Goal: Contribute content: Contribute content

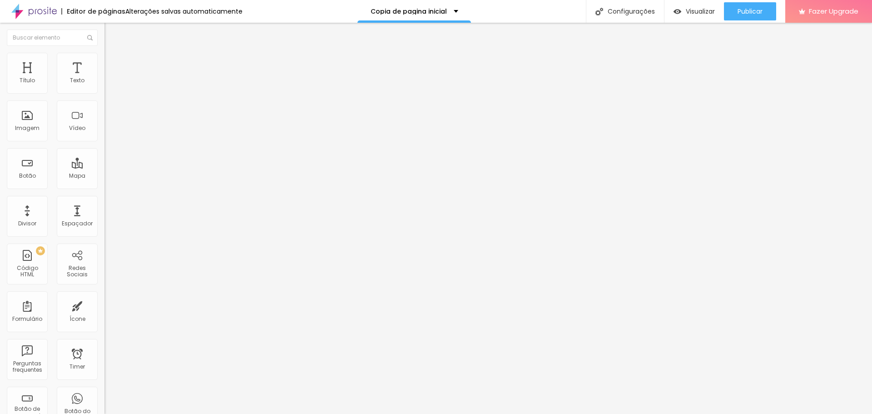
click at [104, 136] on div at bounding box center [156, 114] width 104 height 70
click at [104, 134] on div at bounding box center [156, 114] width 104 height 70
click at [104, 78] on img at bounding box center [106, 75] width 5 height 5
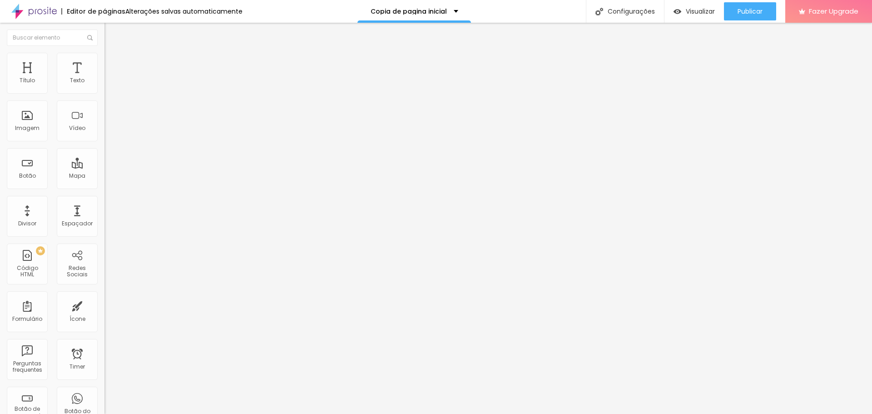
scroll to position [245, 0]
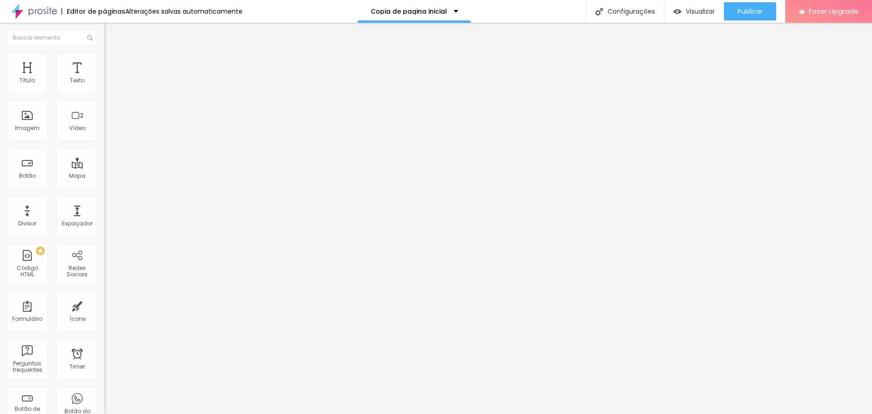
click at [104, 79] on div "2476 caracteres" at bounding box center [156, 73] width 104 height 12
click at [104, 78] on img at bounding box center [106, 75] width 5 height 5
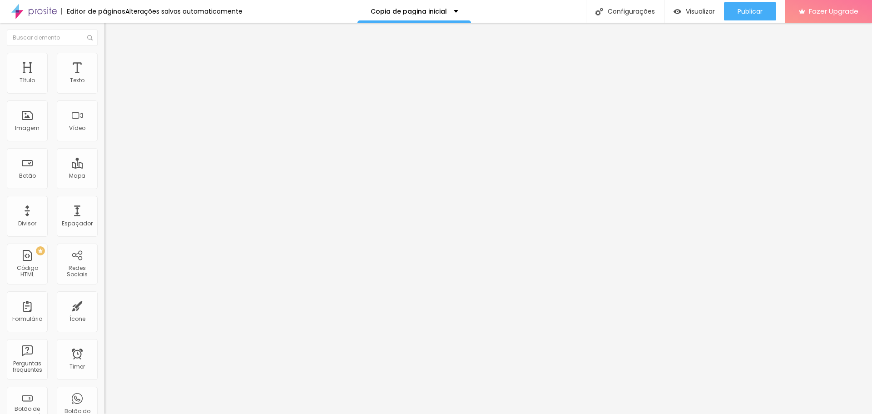
click at [761, 14] on span "Publicar" at bounding box center [749, 11] width 25 height 7
click at [104, 78] on img at bounding box center [106, 75] width 5 height 5
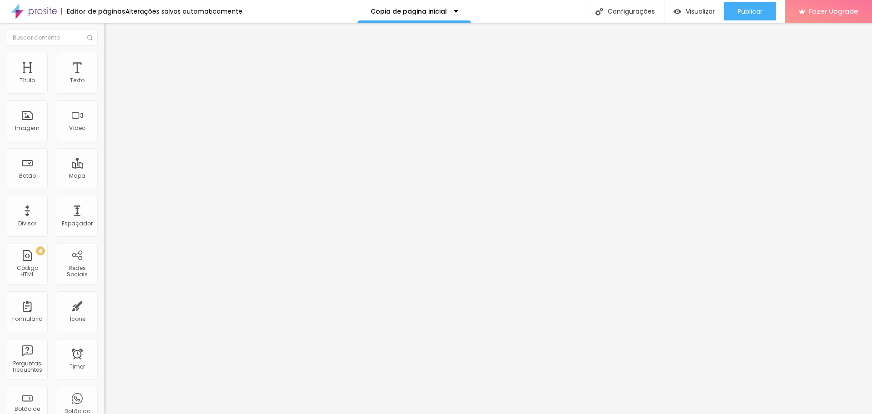
drag, startPoint x: 276, startPoint y: 93, endPoint x: 424, endPoint y: 345, distance: 292.6
click at [692, 8] on span "Visualizar" at bounding box center [700, 11] width 29 height 7
click at [104, 128] on div at bounding box center [156, 114] width 104 height 70
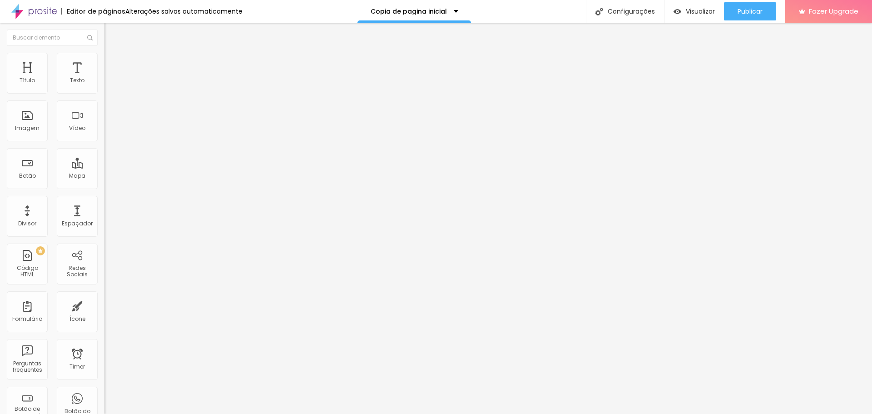
scroll to position [2225, 0]
click at [689, 11] on span "Visualizar" at bounding box center [700, 11] width 29 height 7
click at [104, 78] on img at bounding box center [106, 75] width 5 height 5
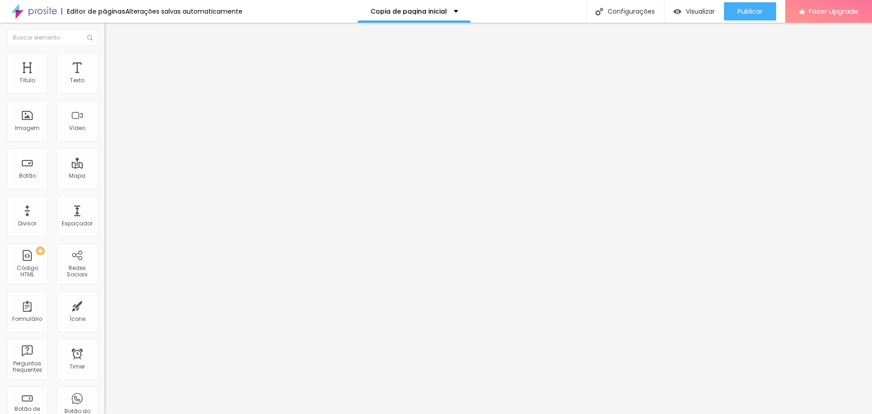
click at [104, 79] on div "Código HTML 0 caracteres 1 Insira seu código aqui XXXXXXXXXXXXXXXXXXXXXXXXXXXXX…" at bounding box center [156, 70] width 104 height 17
drag, startPoint x: 8, startPoint y: 79, endPoint x: 16, endPoint y: 96, distance: 18.7
click at [104, 88] on div "Código HTML 0 caracteres 1 Insira seu código aqui XXXXXXXXXXXXXXXXXXXXXXXXXXXXX…" at bounding box center [156, 84] width 104 height 44
drag, startPoint x: 16, startPoint y: 96, endPoint x: 21, endPoint y: 109, distance: 14.2
click at [104, 79] on div "0 caracteres" at bounding box center [156, 73] width 104 height 12
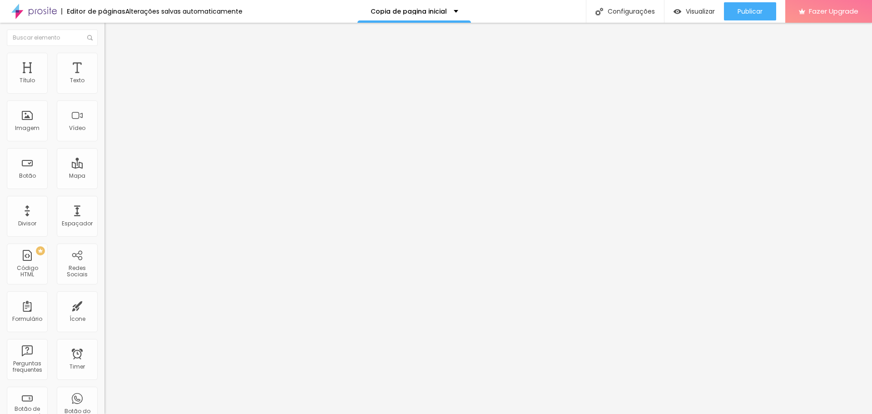
click at [104, 112] on div at bounding box center [156, 114] width 104 height 70
click at [104, 78] on img at bounding box center [106, 75] width 5 height 5
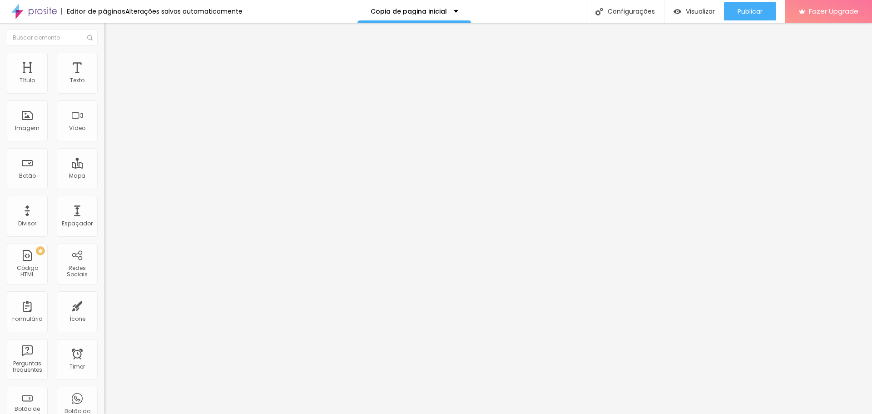
scroll to position [987, 0]
drag, startPoint x: 277, startPoint y: 93, endPoint x: 454, endPoint y: 347, distance: 309.8
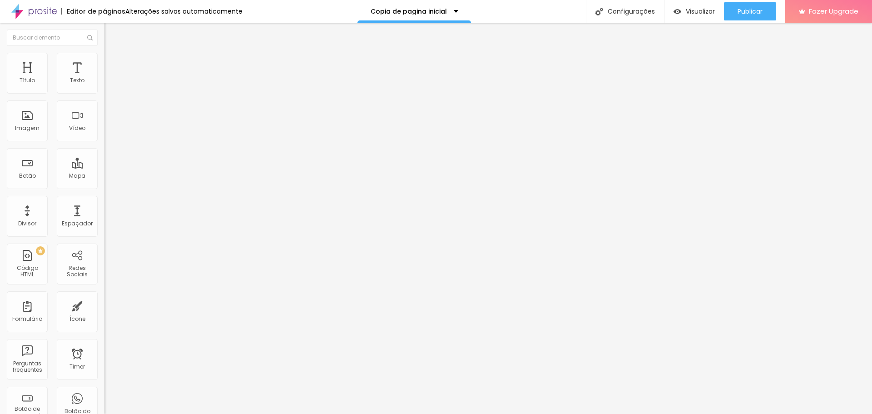
click at [104, 125] on div at bounding box center [156, 114] width 104 height 70
click at [104, 121] on div at bounding box center [156, 114] width 104 height 70
click at [681, 13] on div "Visualizar" at bounding box center [693, 12] width 41 height 8
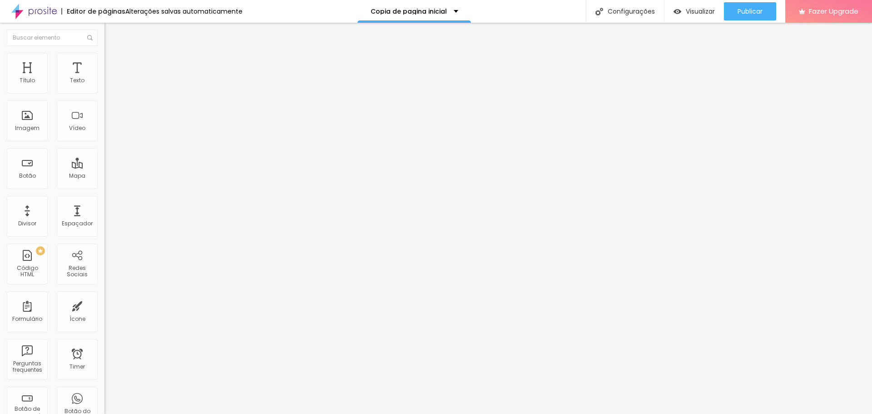
click at [104, 123] on div at bounding box center [156, 114] width 104 height 70
click at [695, 13] on span "Visualizar" at bounding box center [700, 11] width 29 height 7
click at [104, 116] on div at bounding box center [156, 114] width 104 height 70
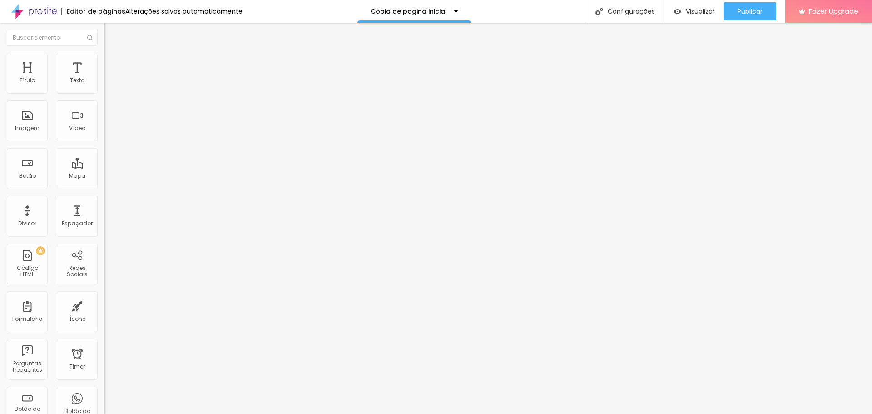
click at [104, 126] on div at bounding box center [156, 114] width 104 height 70
click at [104, 129] on div at bounding box center [156, 114] width 104 height 70
click at [104, 115] on div at bounding box center [156, 114] width 104 height 70
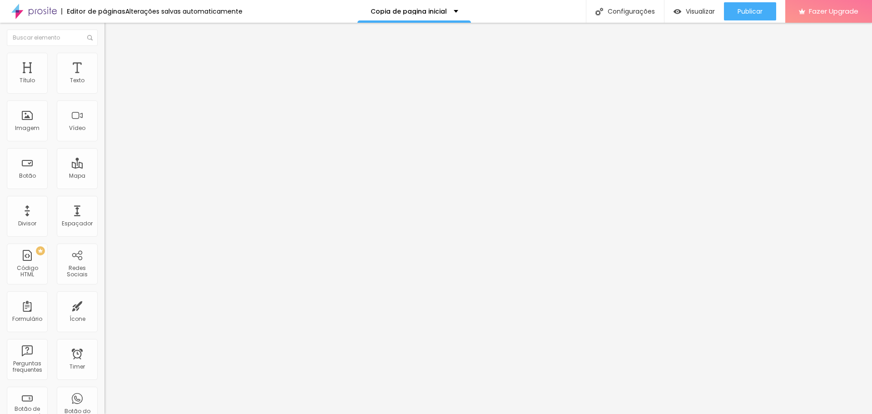
scroll to position [0, 228]
click at [690, 10] on span "Visualizar" at bounding box center [700, 11] width 29 height 7
click at [104, 87] on div "Insira seu código aqui" at bounding box center [139, 83] width 71 height 8
click at [104, 115] on div at bounding box center [156, 114] width 104 height 70
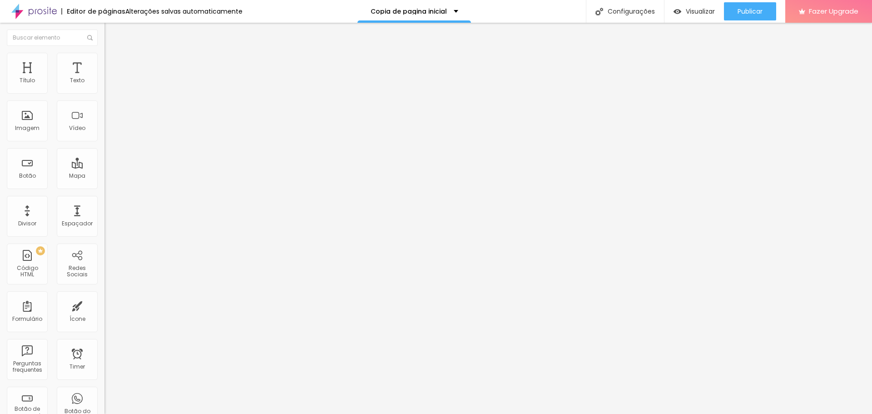
scroll to position [1684, 0]
click at [696, 9] on span "Visualizar" at bounding box center [700, 11] width 29 height 7
click at [104, 78] on img at bounding box center [106, 75] width 5 height 5
drag, startPoint x: 315, startPoint y: 231, endPoint x: 613, endPoint y: 230, distance: 298.3
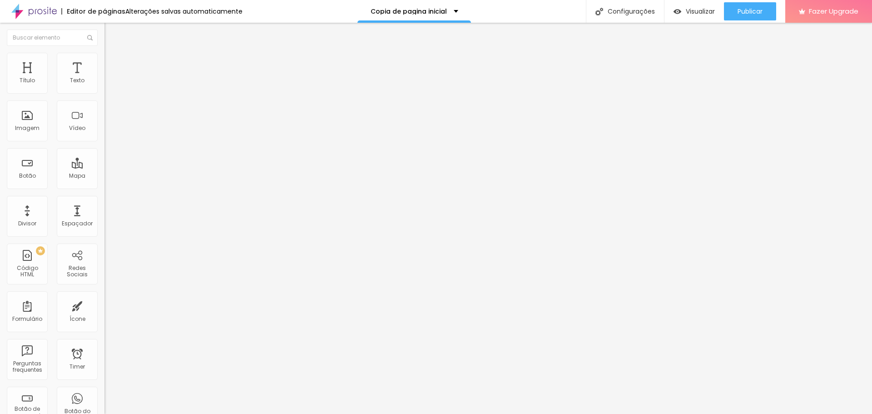
click at [692, 8] on span "Visualizar" at bounding box center [700, 11] width 29 height 7
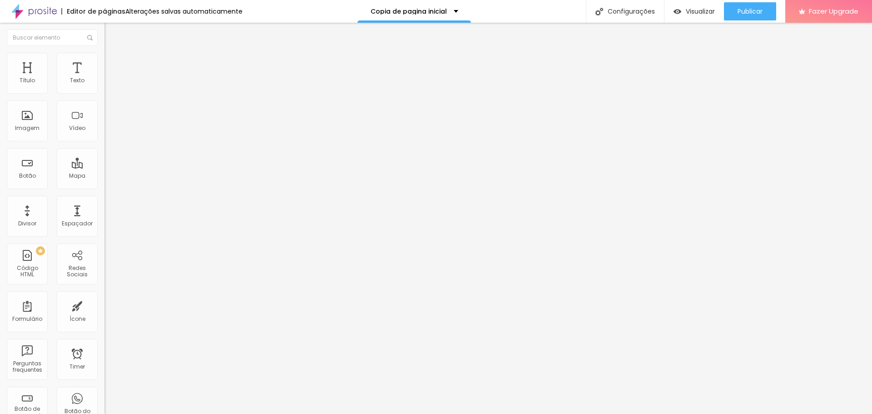
click at [104, 78] on img at bounding box center [106, 75] width 5 height 5
drag, startPoint x: 415, startPoint y: 168, endPoint x: 401, endPoint y: 172, distance: 14.4
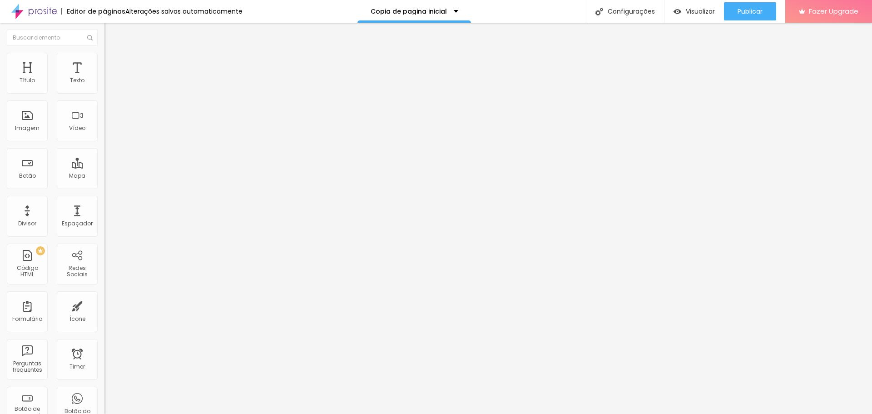
click at [104, 57] on img at bounding box center [108, 57] width 8 height 8
click at [104, 62] on li "Avançado" at bounding box center [156, 66] width 104 height 9
click at [113, 54] on span "Conteúdo" at bounding box center [127, 50] width 28 height 8
click at [104, 142] on span "Original" at bounding box center [115, 138] width 22 height 8
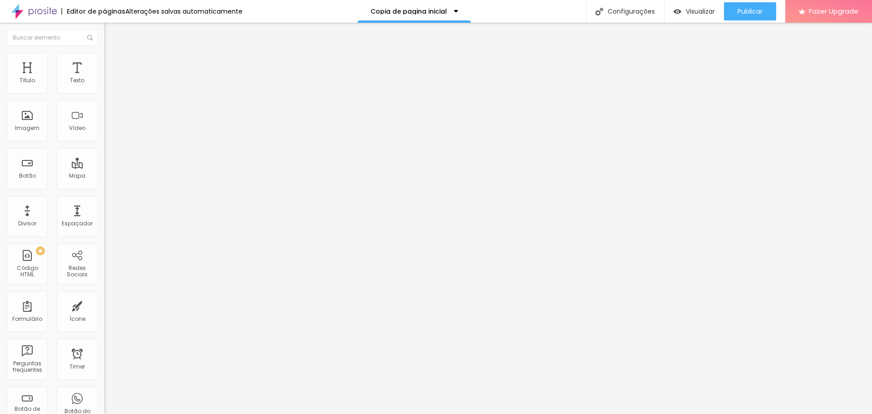
click at [104, 148] on span "Cinema" at bounding box center [115, 144] width 23 height 8
click at [104, 156] on span "Padrão" at bounding box center [114, 152] width 20 height 8
click at [104, 162] on span "Quadrado" at bounding box center [119, 158] width 30 height 8
click at [104, 167] on span "Original" at bounding box center [115, 163] width 22 height 8
click at [745, 11] on span "Publicar" at bounding box center [749, 11] width 25 height 7
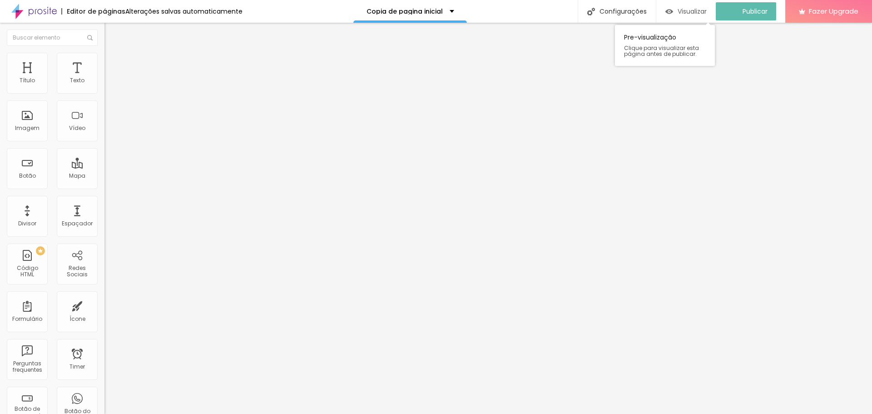
click at [692, 13] on span "Visualizar" at bounding box center [691, 11] width 29 height 7
click at [104, 135] on div at bounding box center [156, 114] width 104 height 70
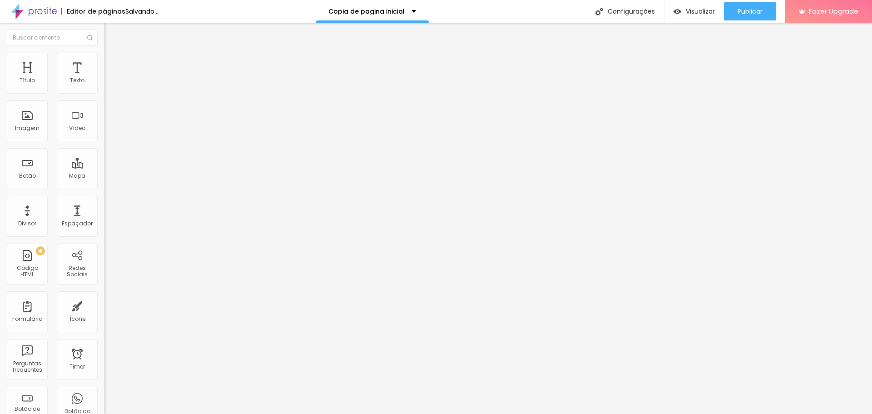
click at [104, 129] on div at bounding box center [156, 114] width 104 height 70
click at [702, 12] on span "Visualizar" at bounding box center [700, 11] width 29 height 7
click at [104, 132] on div at bounding box center [156, 114] width 104 height 70
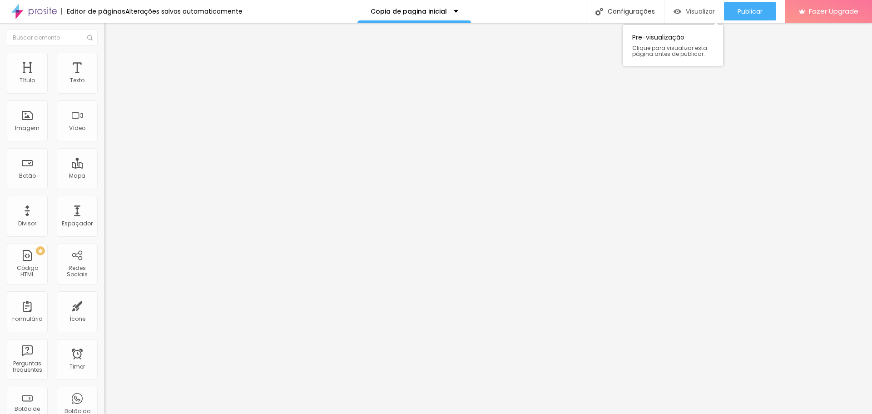
click at [696, 10] on span "Visualizar" at bounding box center [700, 11] width 29 height 7
click at [104, 120] on div at bounding box center [156, 114] width 104 height 70
click at [692, 6] on div "Visualizar" at bounding box center [693, 11] width 41 height 18
click at [26, 272] on div "Código HTML" at bounding box center [27, 271] width 36 height 13
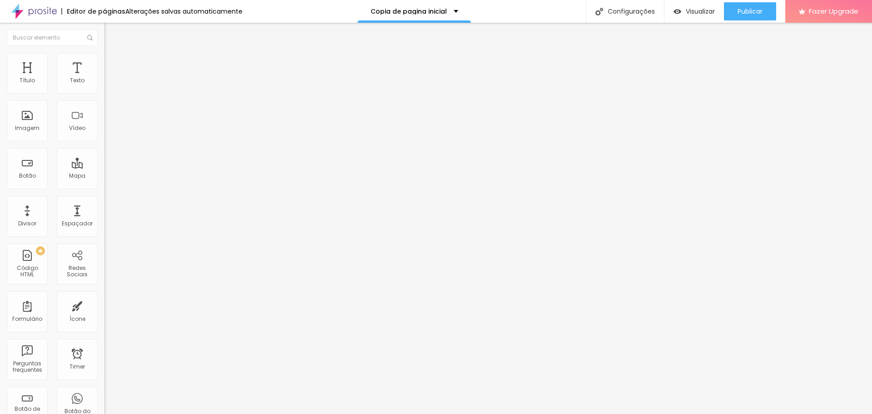
click at [104, 112] on div at bounding box center [156, 114] width 104 height 70
click at [104, 78] on img at bounding box center [106, 75] width 5 height 5
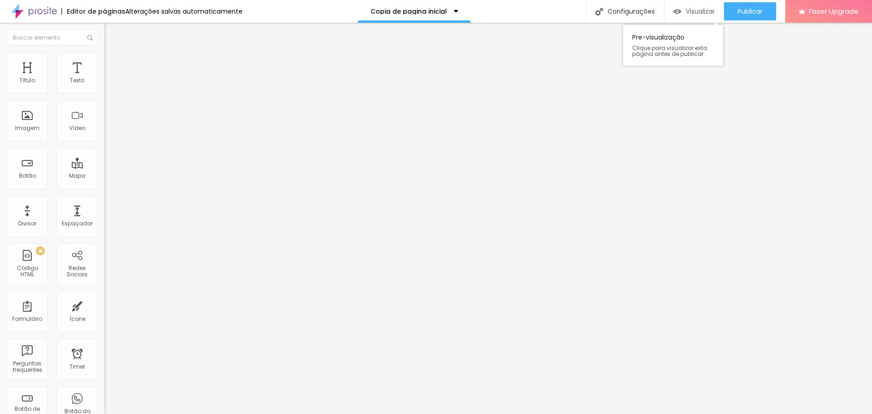
click at [691, 8] on span "Visualizar" at bounding box center [700, 11] width 29 height 7
click at [104, 137] on div at bounding box center [156, 114] width 104 height 70
click at [701, 8] on span "Visualizar" at bounding box center [700, 11] width 29 height 7
click at [25, 263] on div "PREMIUM Código HTML" at bounding box center [27, 263] width 41 height 41
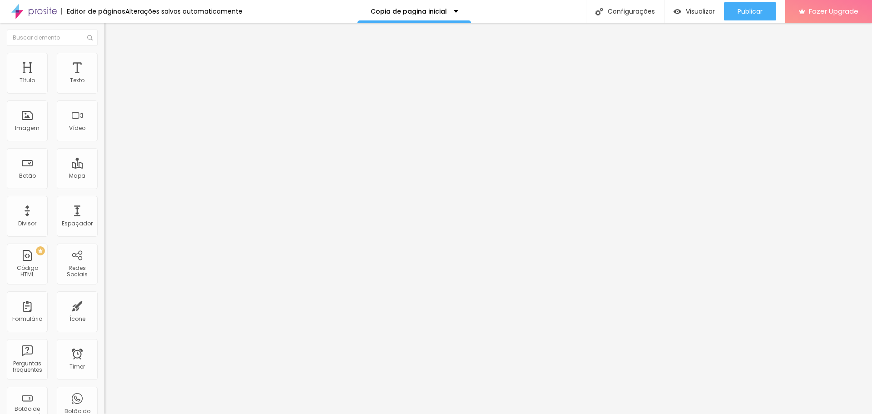
click at [104, 130] on div at bounding box center [156, 114] width 104 height 70
click at [698, 10] on span "Visualizar" at bounding box center [700, 11] width 29 height 7
click at [111, 31] on img "button" at bounding box center [114, 33] width 7 height 7
drag, startPoint x: 70, startPoint y: 124, endPoint x: 103, endPoint y: 124, distance: 32.7
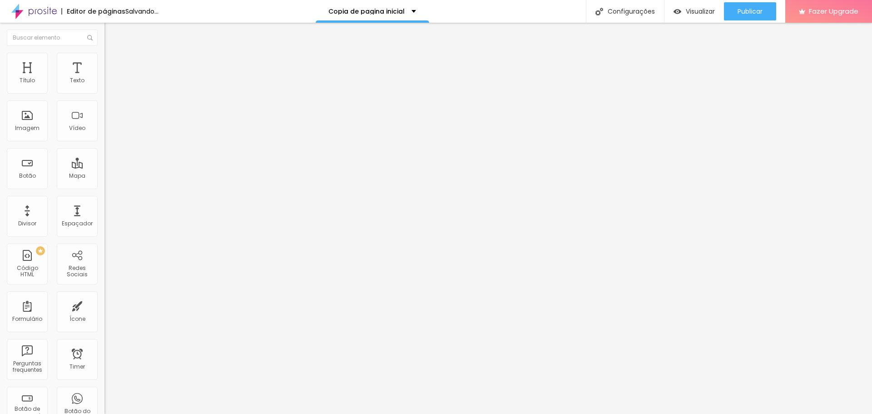
click at [104, 123] on div at bounding box center [156, 114] width 104 height 70
click at [104, 78] on img at bounding box center [106, 75] width 5 height 5
drag, startPoint x: 493, startPoint y: 230, endPoint x: 304, endPoint y: 226, distance: 188.4
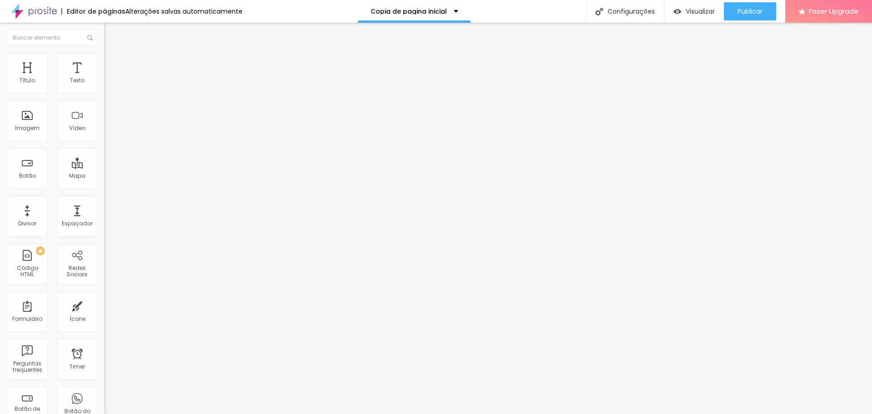
click at [701, 14] on span "Visualizar" at bounding box center [700, 11] width 29 height 7
click at [104, 123] on div at bounding box center [156, 114] width 104 height 70
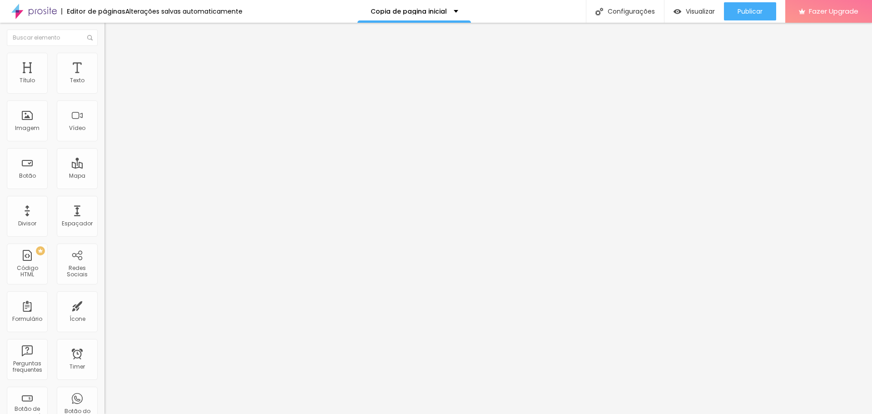
scroll to position [2123, 0]
click at [104, 78] on img at bounding box center [106, 75] width 5 height 5
drag, startPoint x: 493, startPoint y: 177, endPoint x: 315, endPoint y: 168, distance: 178.2
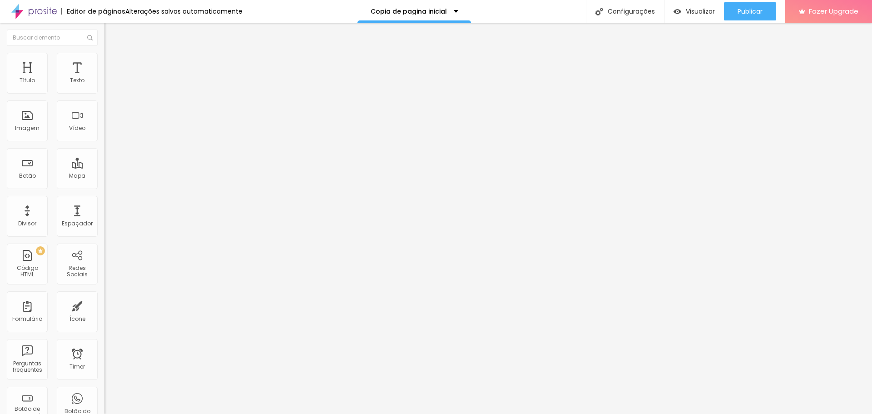
scroll to position [2117, 0]
click at [707, 11] on span "Visualizar" at bounding box center [700, 11] width 29 height 7
click at [104, 141] on div at bounding box center [156, 114] width 104 height 70
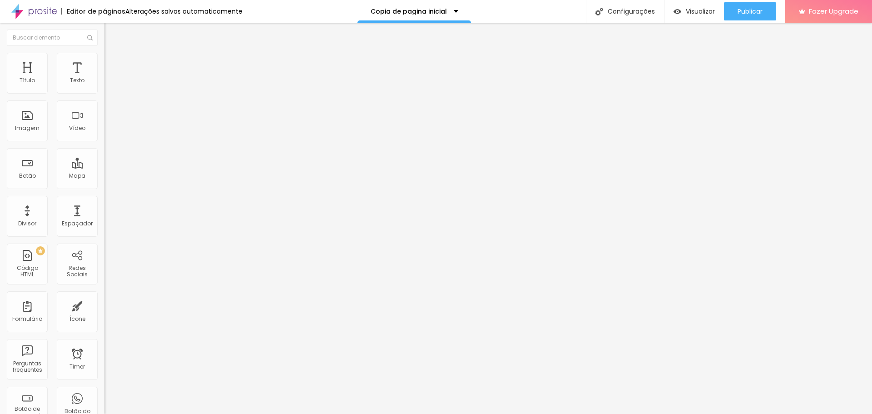
click at [104, 79] on div "12467 caracteres" at bounding box center [156, 73] width 104 height 12
click at [104, 78] on img at bounding box center [106, 75] width 5 height 5
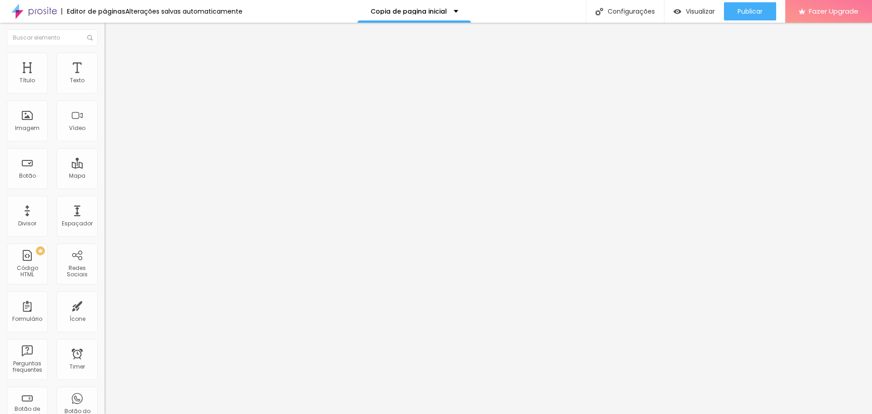
click at [698, 8] on span "Visualizar" at bounding box center [700, 11] width 29 height 7
click at [104, 78] on img at bounding box center [106, 75] width 5 height 5
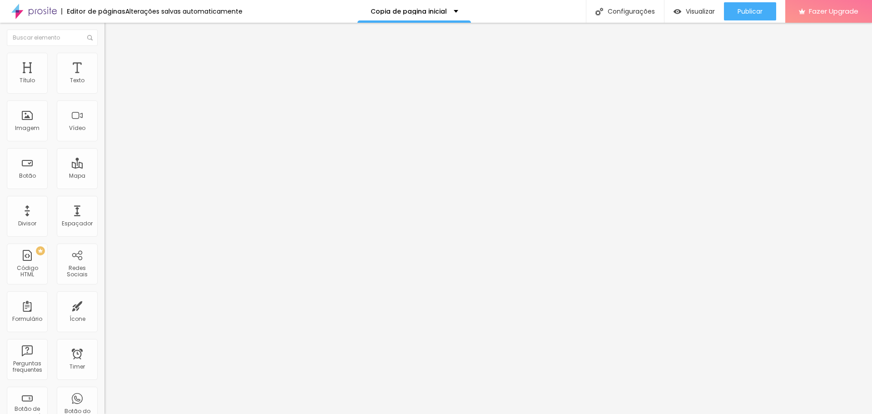
click at [696, 8] on span "Visualizar" at bounding box center [700, 11] width 29 height 7
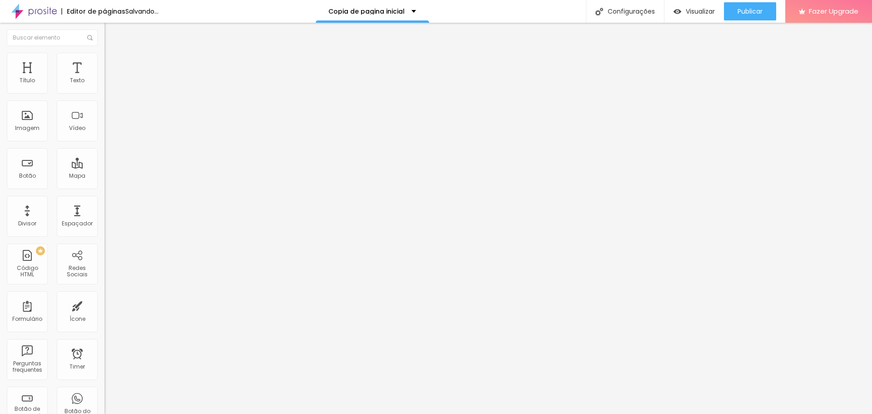
click at [104, 135] on div at bounding box center [156, 114] width 104 height 70
click at [695, 10] on span "Visualizar" at bounding box center [700, 11] width 29 height 7
click at [104, 116] on div at bounding box center [156, 114] width 104 height 70
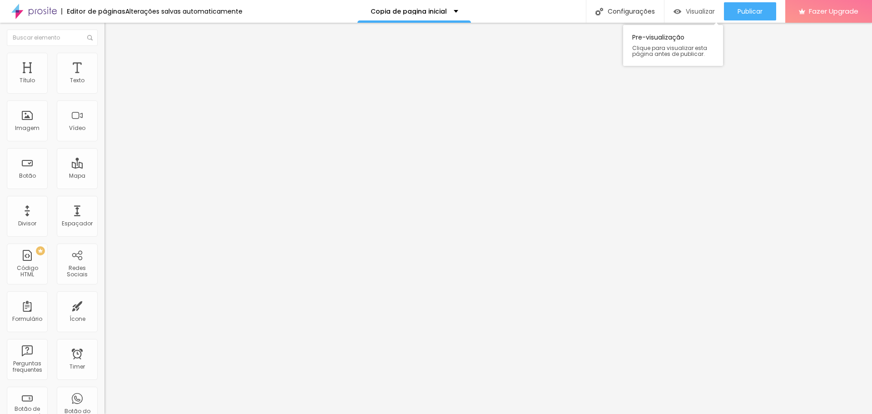
click at [697, 5] on div "Visualizar" at bounding box center [693, 11] width 41 height 18
click at [104, 124] on div at bounding box center [156, 114] width 104 height 70
click at [701, 10] on span "Visualizar" at bounding box center [700, 11] width 29 height 7
click at [111, 33] on div "Editar Código HTML" at bounding box center [148, 33] width 74 height 7
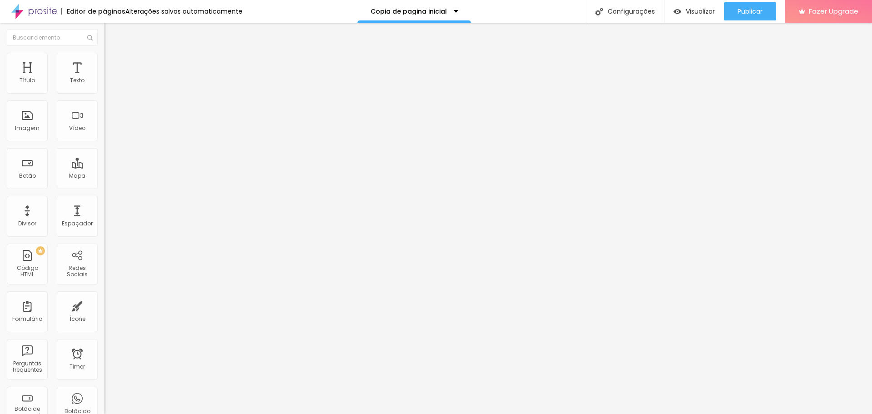
click at [104, 124] on div at bounding box center [156, 114] width 104 height 70
click at [697, 11] on span "Visualizar" at bounding box center [700, 11] width 29 height 7
click at [104, 128] on div at bounding box center [156, 114] width 104 height 70
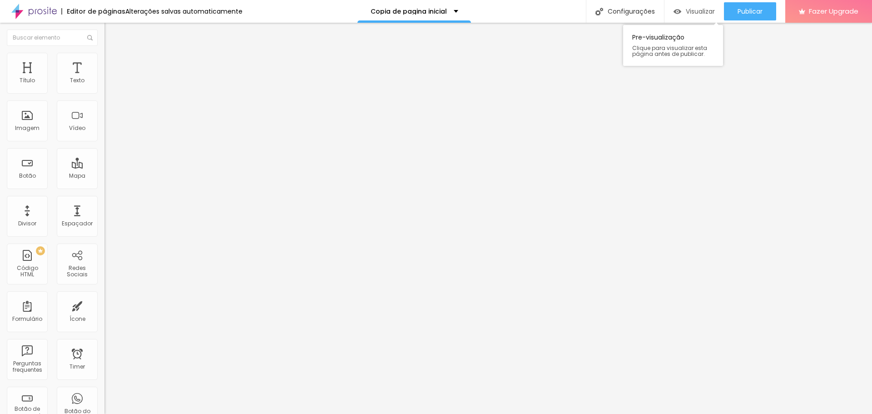
click at [701, 13] on span "Visualizar" at bounding box center [700, 11] width 29 height 7
click at [697, 11] on span "Visualizar" at bounding box center [700, 11] width 29 height 7
click at [104, 79] on div "Código HTML 15105 caracteres <! DOCTYPE html > < html lang = "pt-BR" > < head >…" at bounding box center [156, 70] width 104 height 17
click at [104, 79] on div "15105 caracteres" at bounding box center [156, 73] width 104 height 12
click at [104, 78] on img at bounding box center [106, 75] width 5 height 5
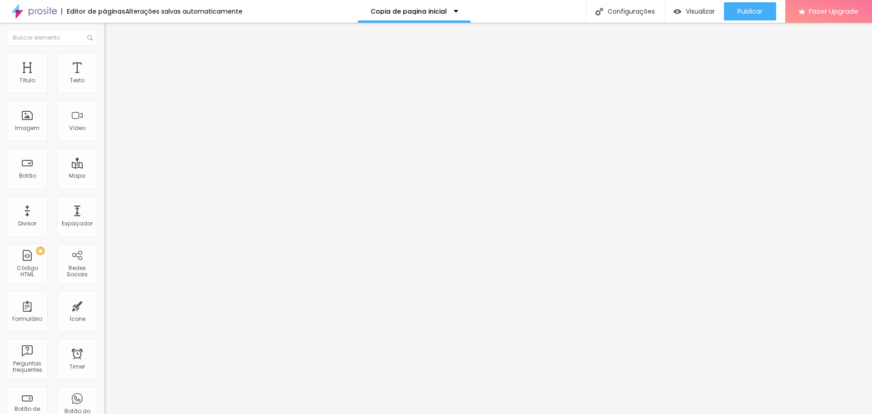
drag, startPoint x: 274, startPoint y: 94, endPoint x: 294, endPoint y: 105, distance: 23.2
drag, startPoint x: 277, startPoint y: 96, endPoint x: 381, endPoint y: 334, distance: 260.0
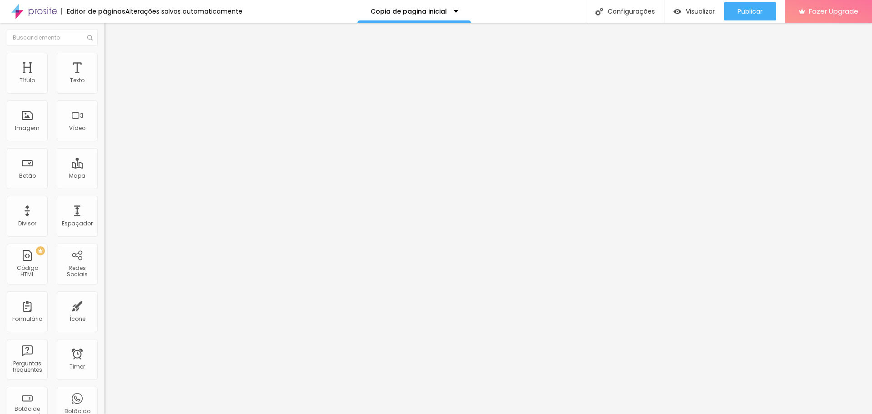
click at [111, 34] on img "button" at bounding box center [114, 33] width 7 height 7
click at [104, 132] on div at bounding box center [156, 114] width 104 height 70
click at [104, 78] on img at bounding box center [106, 75] width 5 height 5
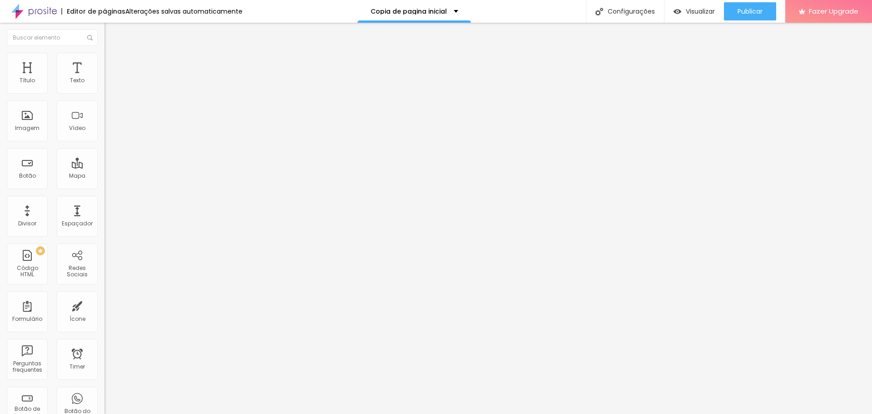
scroll to position [763, 0]
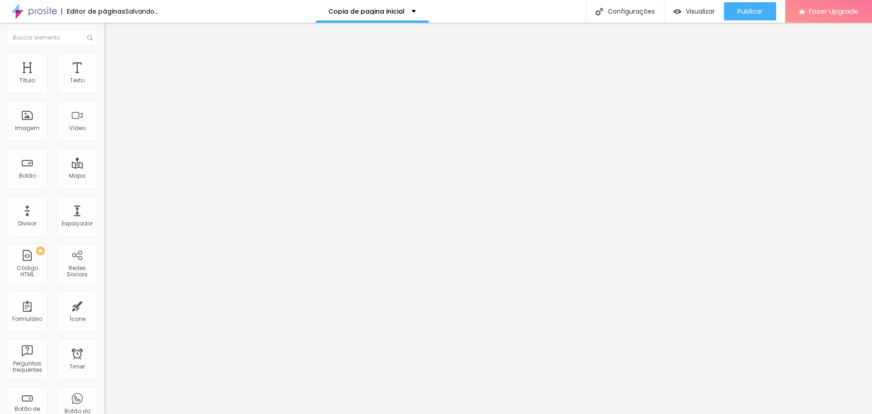
click at [691, 15] on span "Visualizar" at bounding box center [700, 11] width 29 height 7
click at [111, 31] on img "button" at bounding box center [114, 33] width 7 height 7
click at [104, 128] on div at bounding box center [156, 114] width 104 height 70
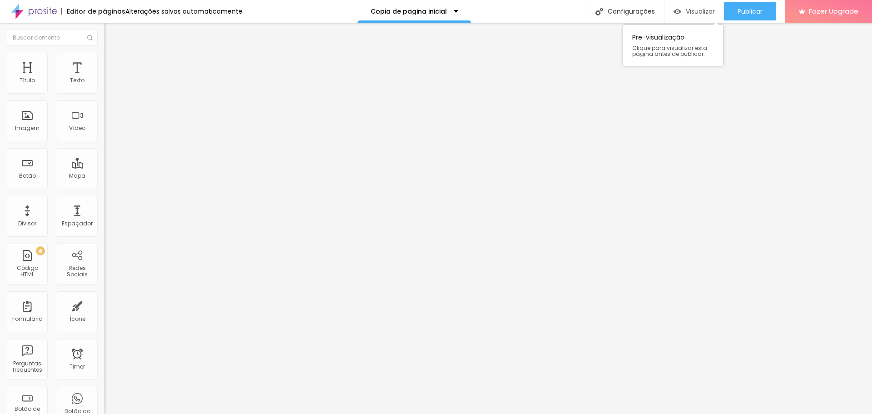
click at [699, 10] on span "Visualizar" at bounding box center [700, 11] width 29 height 7
click at [104, 138] on div at bounding box center [156, 114] width 104 height 70
click at [694, 12] on span "Visualizar" at bounding box center [700, 11] width 29 height 7
drag, startPoint x: 70, startPoint y: 134, endPoint x: 89, endPoint y: 134, distance: 19.1
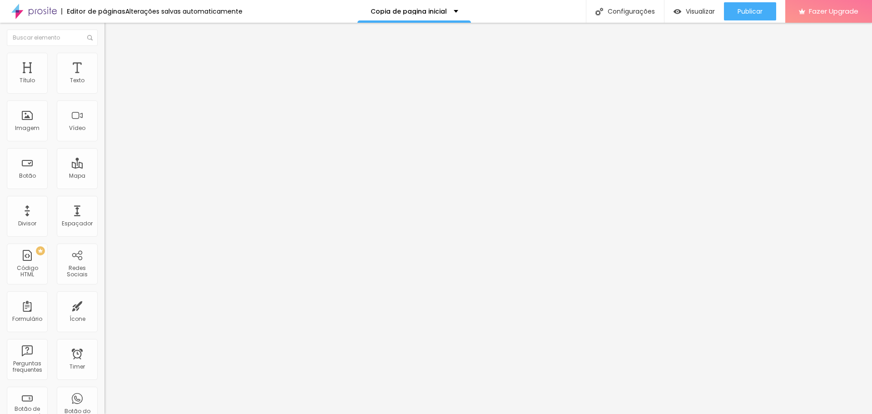
click at [104, 133] on div at bounding box center [156, 114] width 104 height 70
click at [691, 10] on span "Visualizar" at bounding box center [700, 11] width 29 height 7
click at [104, 117] on div at bounding box center [156, 114] width 104 height 70
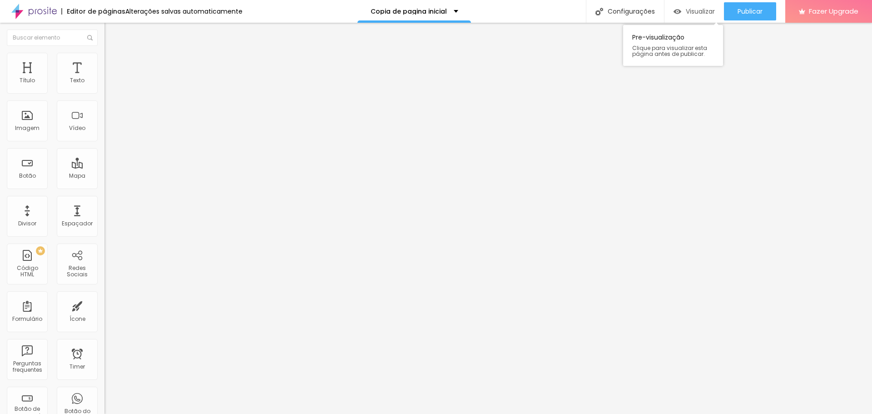
click at [694, 12] on span "Visualizar" at bounding box center [700, 11] width 29 height 7
click at [104, 124] on div at bounding box center [156, 114] width 104 height 70
click at [691, 12] on span "Visualizar" at bounding box center [700, 11] width 29 height 7
click at [104, 136] on div at bounding box center [156, 114] width 104 height 70
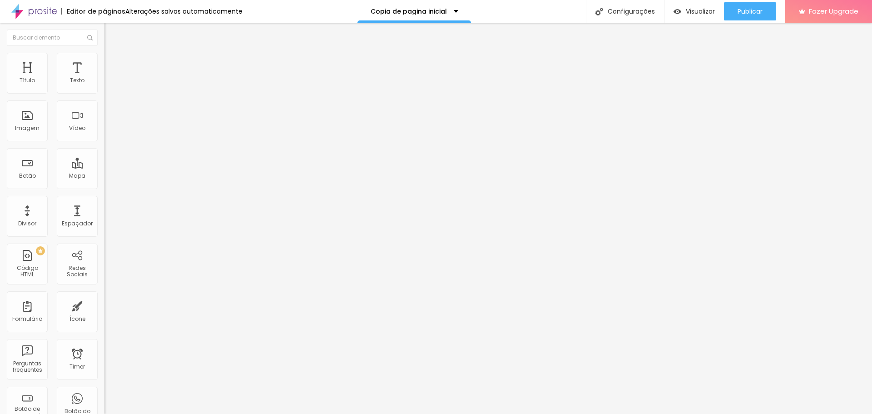
scroll to position [178, 0]
click at [700, 8] on span "Visualizar" at bounding box center [700, 11] width 29 height 7
click at [104, 130] on div at bounding box center [156, 114] width 104 height 70
click at [693, 13] on span "Visualizar" at bounding box center [700, 11] width 29 height 7
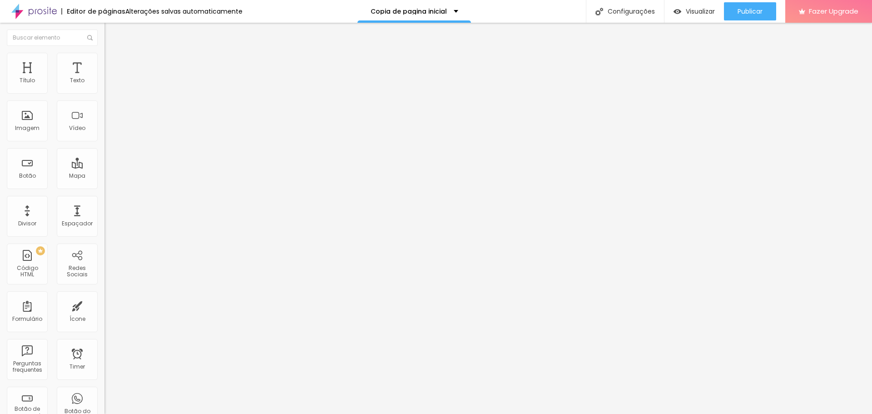
click at [104, 127] on div "circulo . addEventListener ( 'click' , ( ) => { const novoPasso = parseInt ( ci…" at bounding box center [347, 110] width 486 height 63
click at [104, 79] on div "15105 caracteres" at bounding box center [156, 73] width 104 height 12
click at [104, 78] on img at bounding box center [106, 75] width 5 height 5
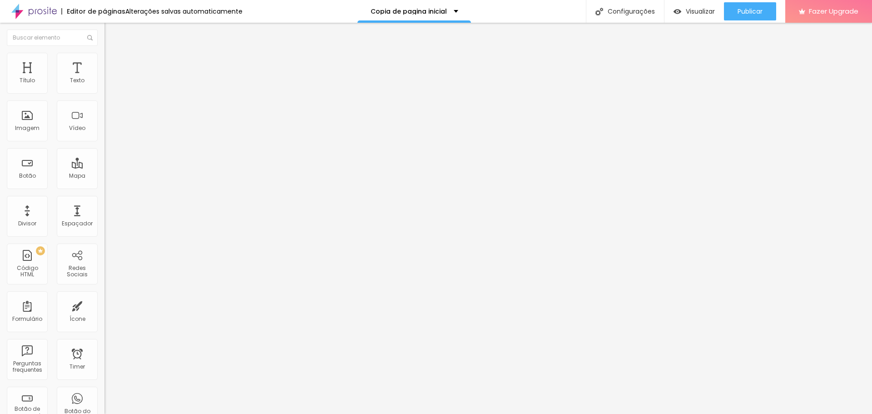
scroll to position [2384, 0]
click at [695, 8] on span "Visualizar" at bounding box center [700, 11] width 29 height 7
click at [104, 133] on div "const novoPasso = parseInt ( circulo . dataset . passo ) ; atualizarPasso ( nov…" at bounding box center [347, 110] width 486 height 63
click at [104, 78] on img at bounding box center [106, 75] width 5 height 5
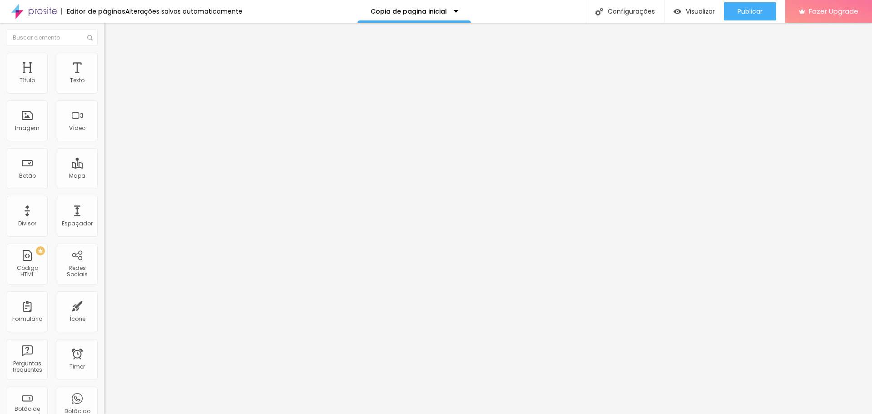
click at [697, 9] on span "Visualizar" at bounding box center [700, 11] width 29 height 7
